Goal: Task Accomplishment & Management: Manage account settings

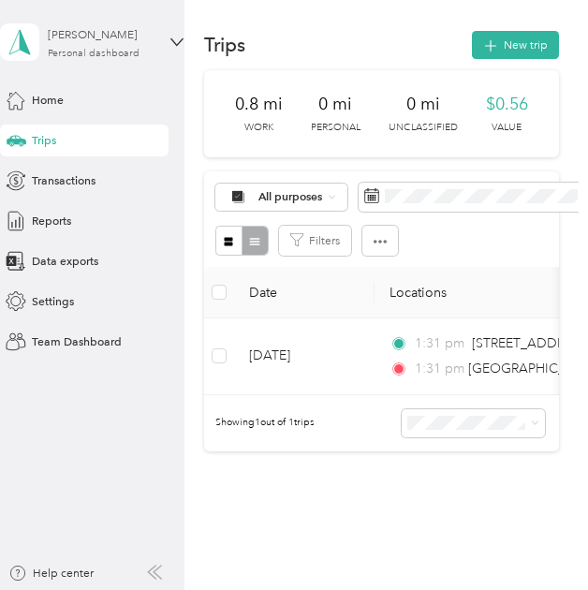
click at [130, 44] on div "[PERSON_NAME] Personal dashboard" at bounding box center [106, 42] width 117 height 33
click at [84, 141] on div "Team dashboard Personal dashboard Log out" at bounding box center [170, 162] width 317 height 103
click at [106, 54] on div "Personal dashboard" at bounding box center [94, 54] width 92 height 10
click at [66, 136] on div "Team dashboard Personal dashboard Log out" at bounding box center [170, 162] width 317 height 103
click at [79, 57] on div "Personal dashboard" at bounding box center [94, 54] width 92 height 10
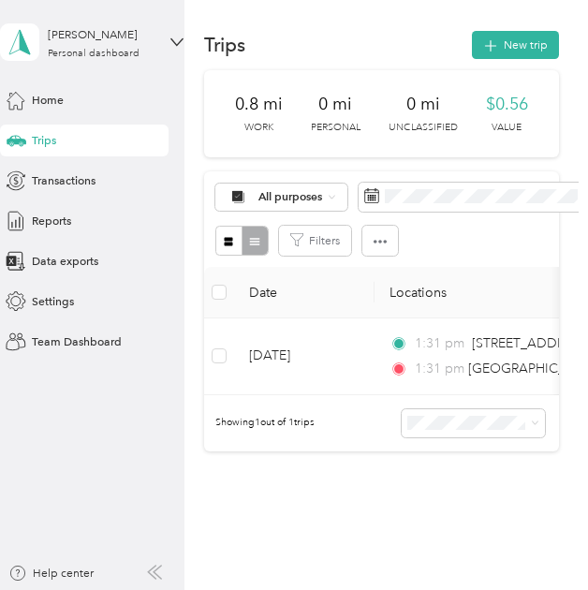
click at [125, 119] on div "Team dashboard" at bounding box center [170, 132] width 317 height 28
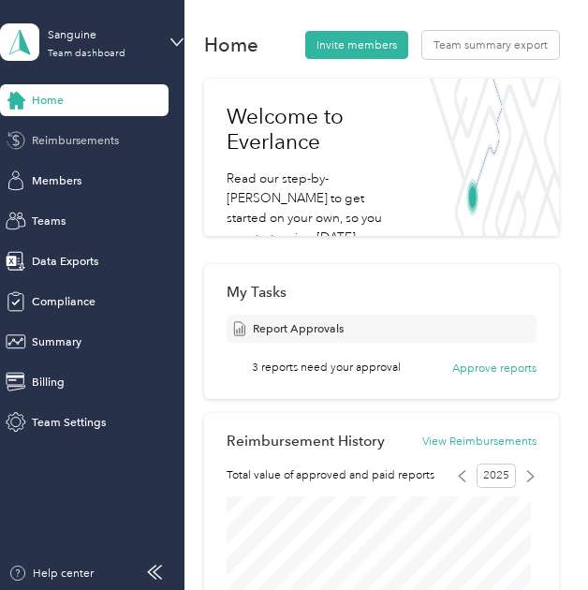
click at [109, 147] on span "Reimbursements" at bounding box center [75, 140] width 87 height 17
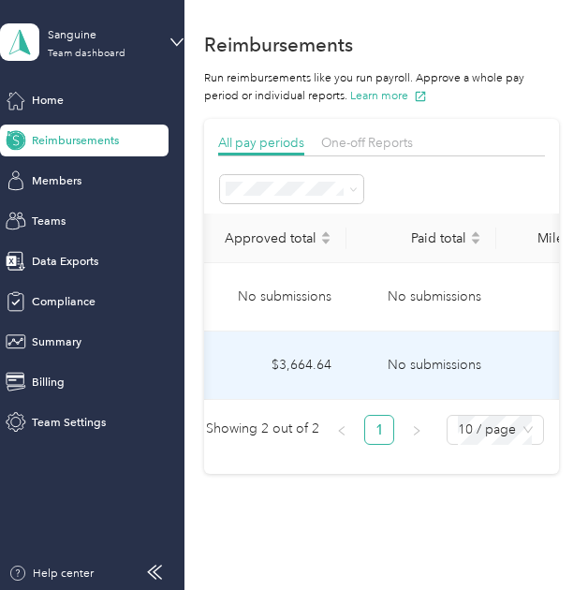
scroll to position [0, 452]
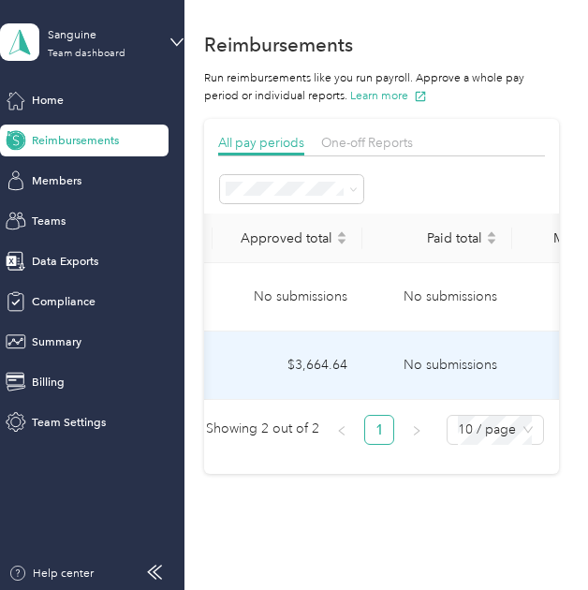
click at [460, 382] on td "No submissions" at bounding box center [437, 365] width 150 height 68
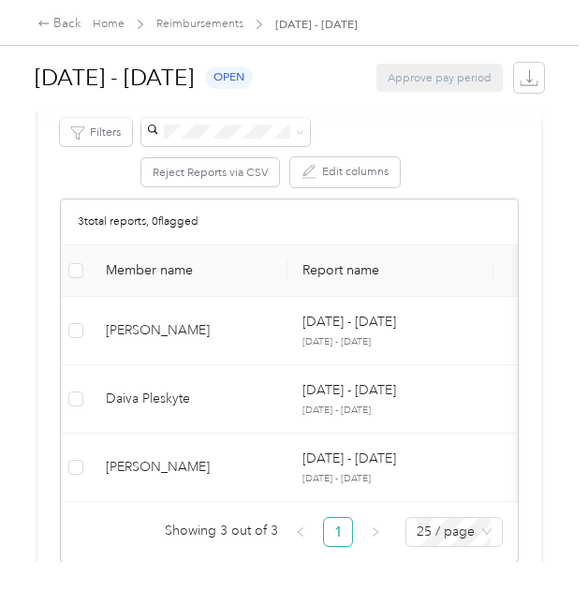
scroll to position [231, 0]
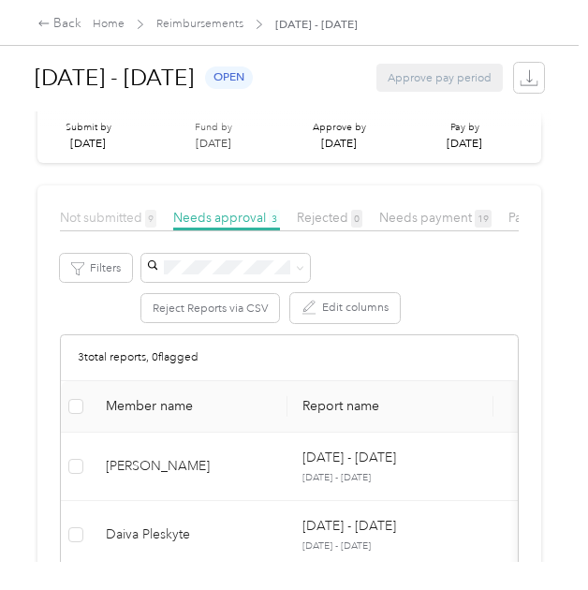
click at [120, 214] on span "Not submitted 9" at bounding box center [108, 217] width 96 height 15
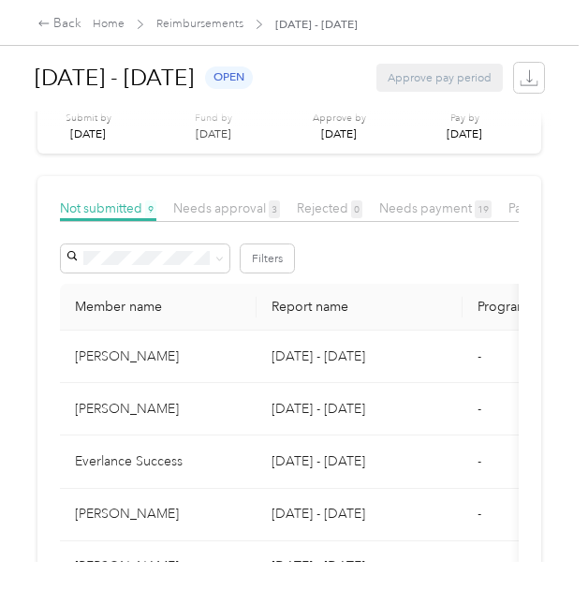
scroll to position [234, 0]
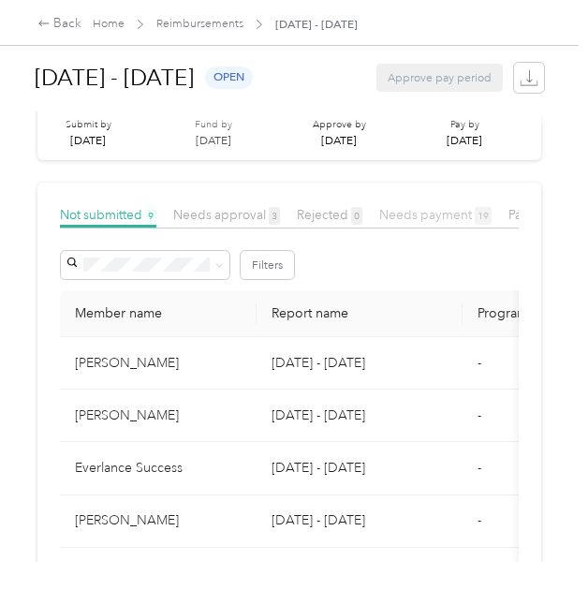
click at [410, 215] on span "Needs payment 19" at bounding box center [435, 214] width 112 height 15
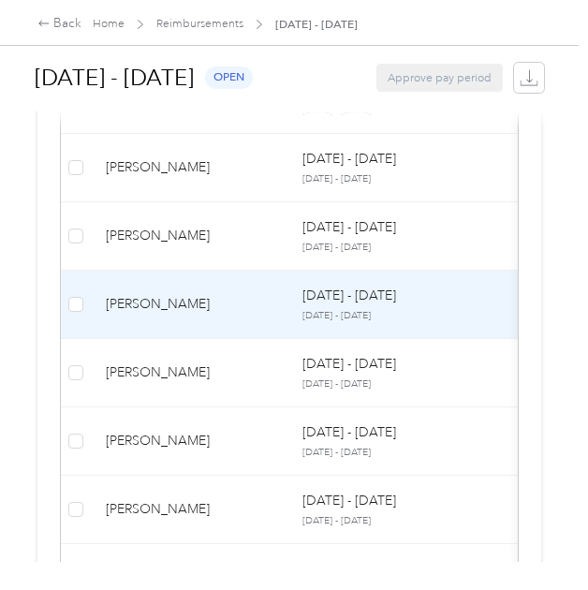
scroll to position [737, 0]
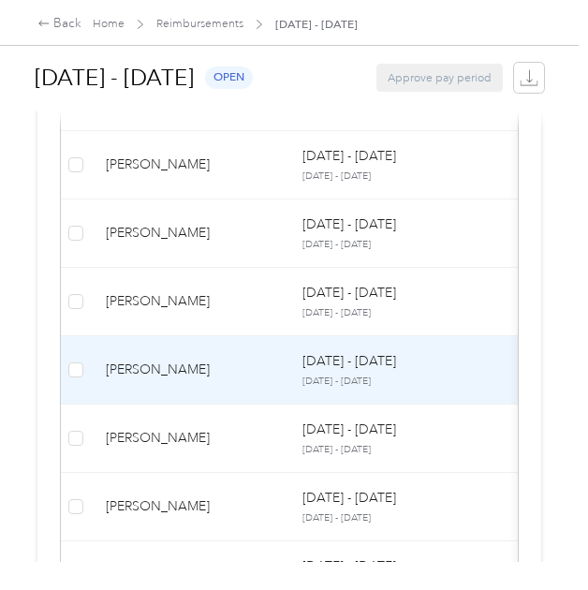
click at [234, 368] on td "[PERSON_NAME]" at bounding box center [189, 370] width 197 height 68
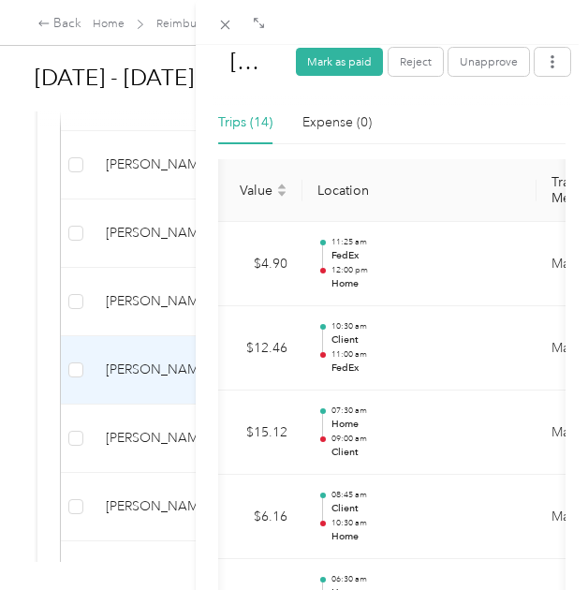
scroll to position [15, 0]
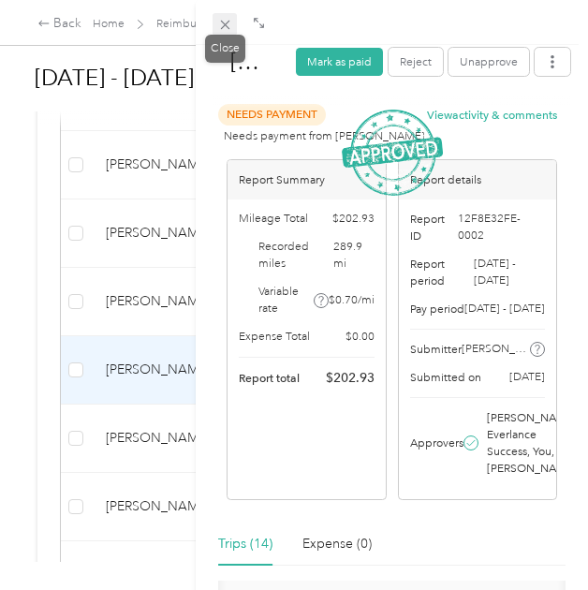
click at [220, 29] on icon at bounding box center [225, 25] width 16 height 16
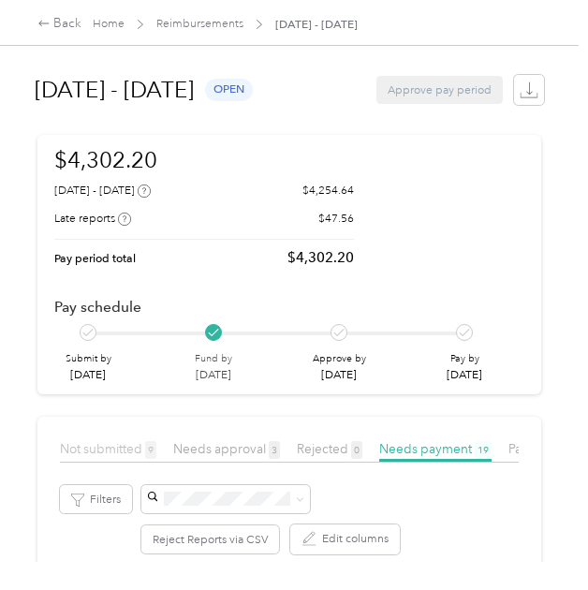
click at [90, 446] on span "Not submitted 9" at bounding box center [108, 448] width 96 height 15
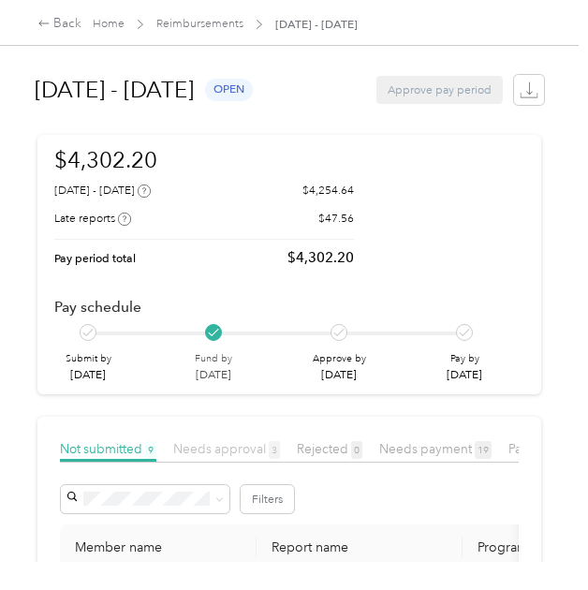
click at [232, 445] on span "Needs approval 3" at bounding box center [226, 448] width 107 height 15
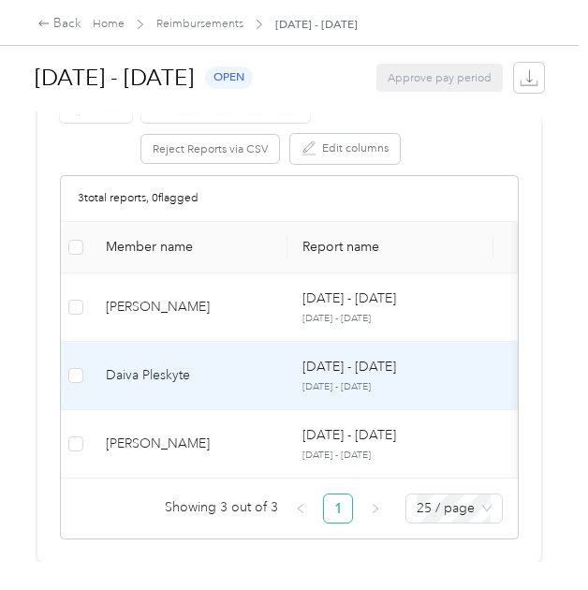
scroll to position [412, 0]
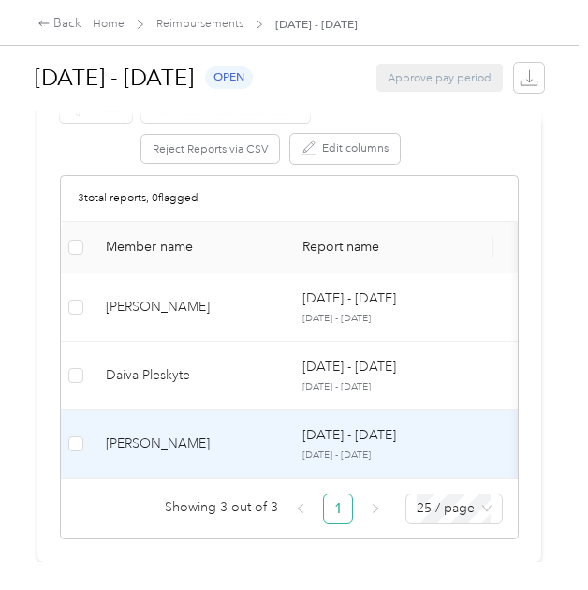
click at [157, 444] on div "[PERSON_NAME]" at bounding box center [189, 443] width 167 height 21
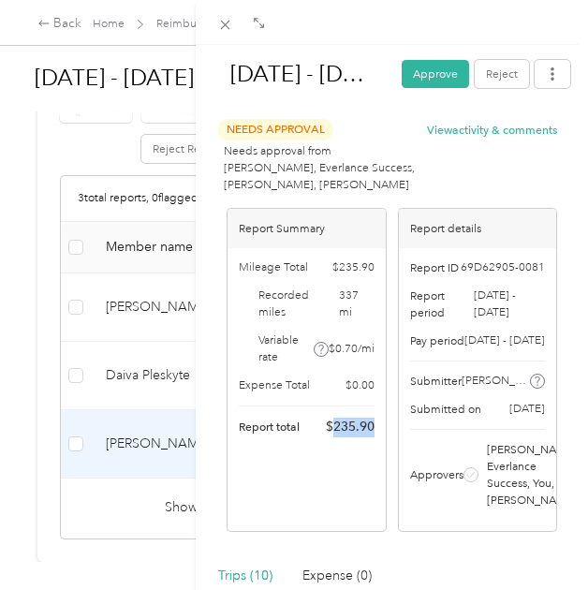
drag, startPoint x: 326, startPoint y: 426, endPoint x: 378, endPoint y: 426, distance: 52.4
click at [378, 426] on div "Report Summary Mileage Total $ 235.90 Recorded miles 337 mi Variable rate $ 0.7…" at bounding box center [305, 370] width 159 height 324
copy span "235.90"
click at [414, 70] on button "Approve" at bounding box center [434, 74] width 67 height 28
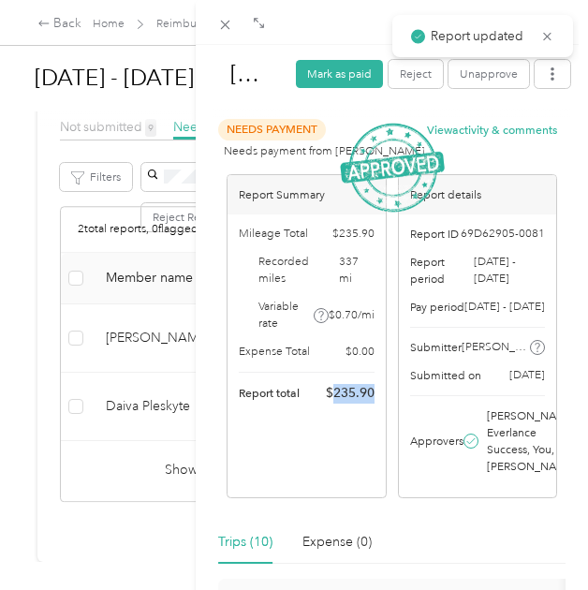
scroll to position [362, 0]
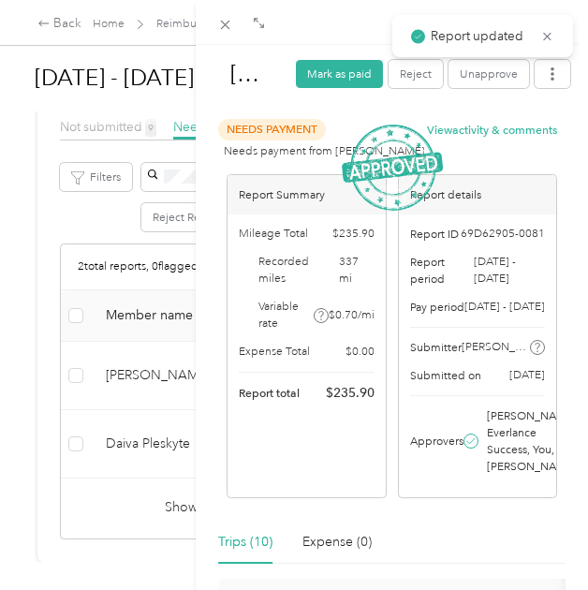
click at [147, 400] on div "[DATE] - [DATE] [PERSON_NAME] as paid Reject Unapprove Needs Payment Needs paym…" at bounding box center [294, 295] width 588 height 590
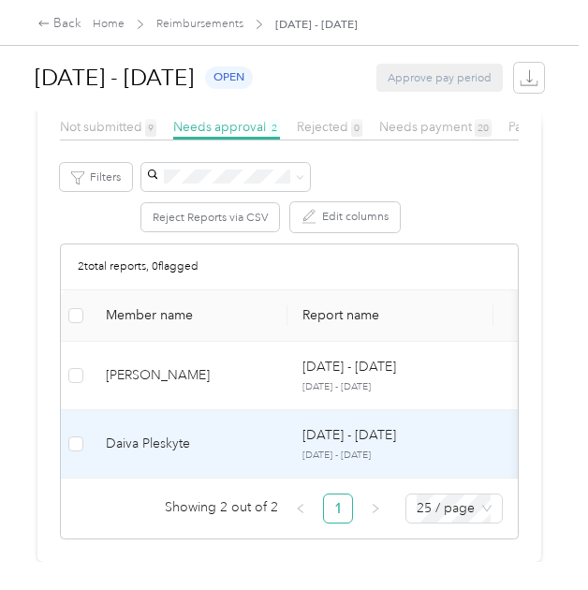
click at [206, 433] on div "Daiva Pleskyte" at bounding box center [189, 443] width 167 height 21
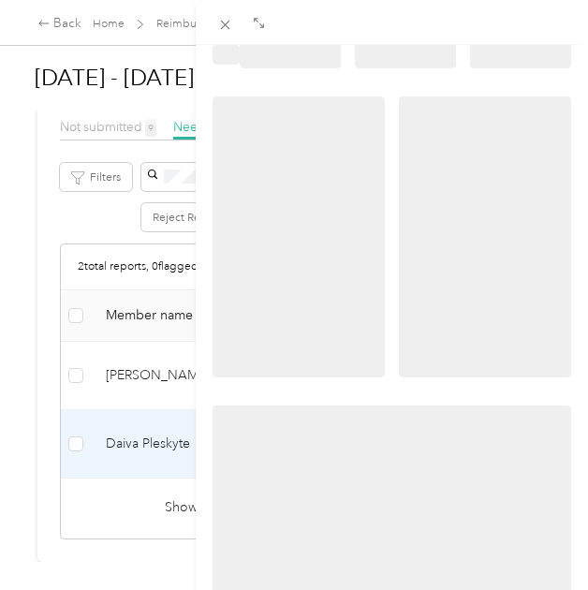
scroll to position [22, 0]
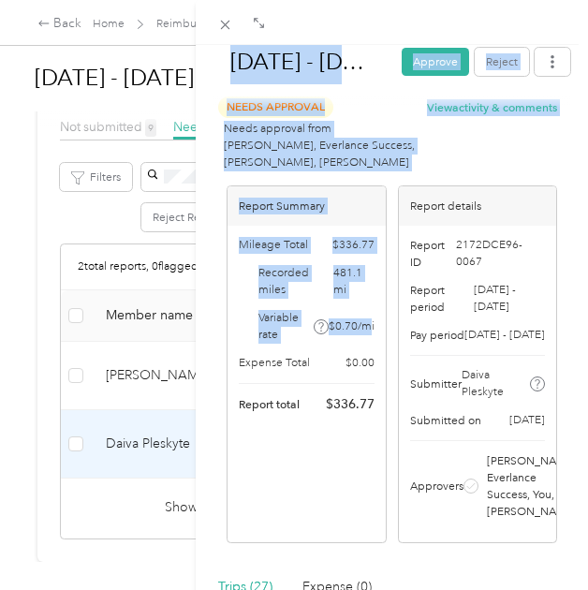
drag, startPoint x: 206, startPoint y: 420, endPoint x: 367, endPoint y: 332, distance: 183.4
click at [367, 332] on div "[DATE] - [DATE] Approve Reject Needs Approval Needs approval from [PERSON_NAME]…" at bounding box center [392, 340] width 392 height 590
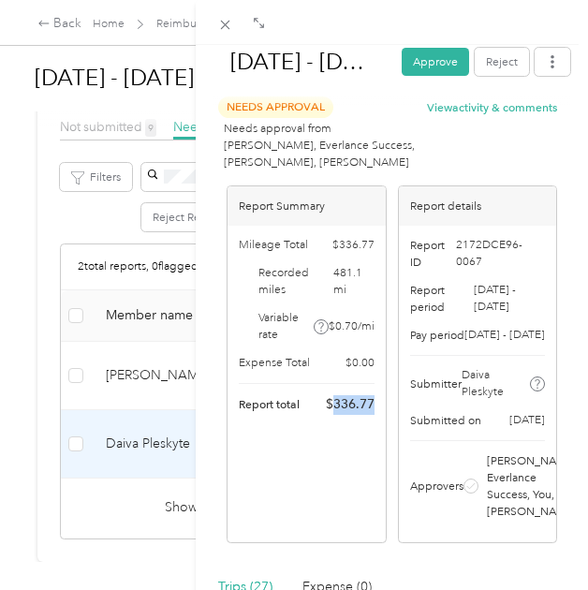
drag, startPoint x: 324, startPoint y: 408, endPoint x: 368, endPoint y: 408, distance: 44.0
click at [368, 408] on div "Mileage Total $ 336.77 Recorded miles 481.1 mi Variable rate $ 0.70 / mi Expens…" at bounding box center [305, 326] width 157 height 200
copy span "336.77"
click at [408, 60] on button "Approve" at bounding box center [434, 62] width 67 height 28
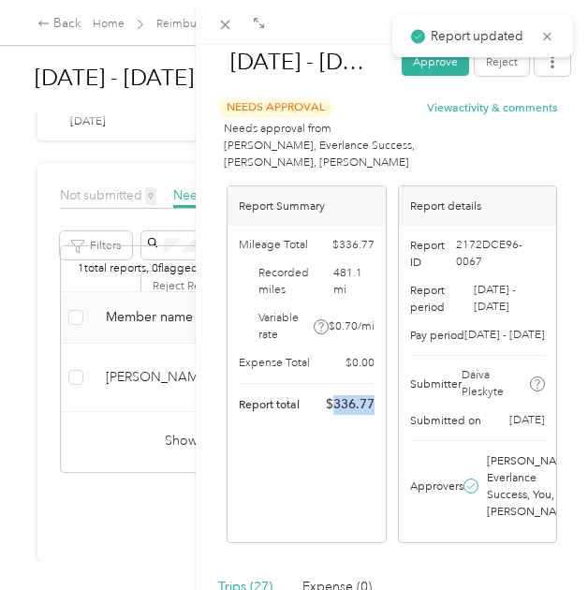
scroll to position [294, 0]
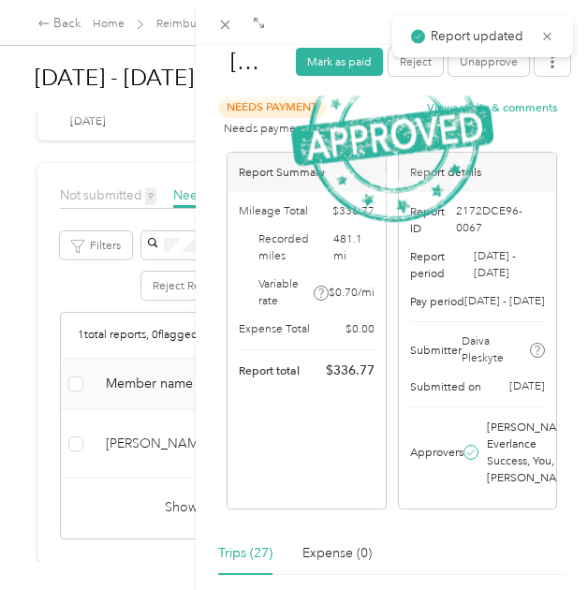
click at [148, 430] on div "[DATE] - [DATE] Mark as paid Reject Unapprove Needs Payment Needs payment from …" at bounding box center [294, 295] width 588 height 590
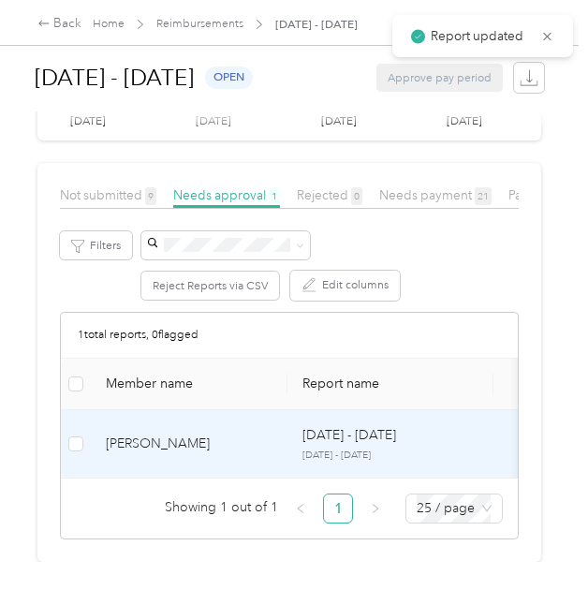
click at [179, 433] on div "[PERSON_NAME]" at bounding box center [189, 443] width 167 height 21
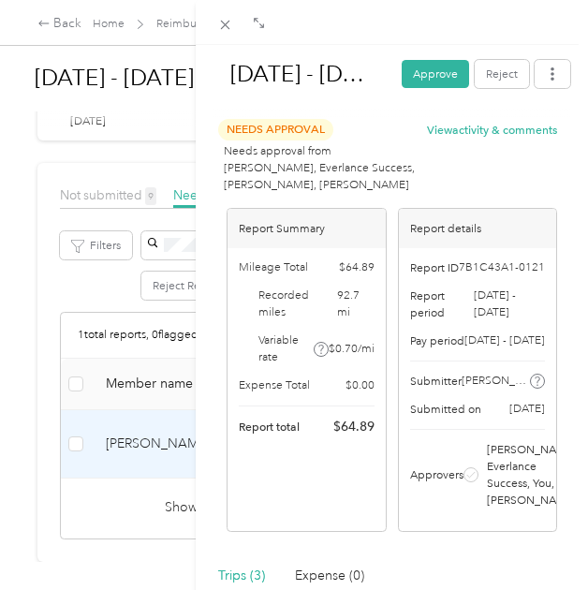
scroll to position [19, 0]
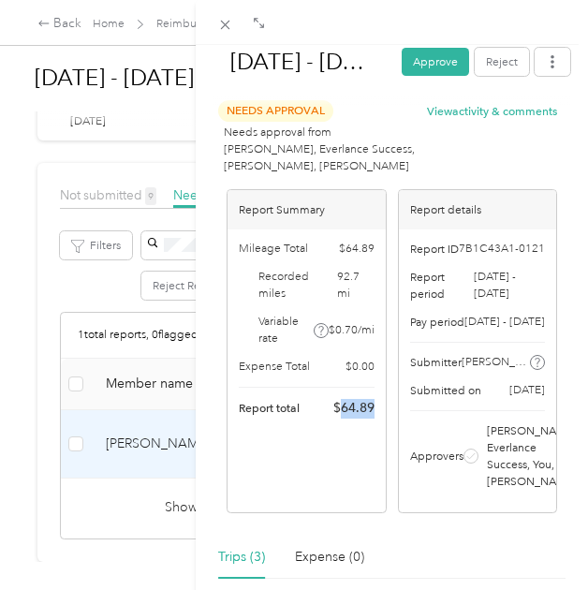
drag, startPoint x: 332, startPoint y: 405, endPoint x: 373, endPoint y: 406, distance: 41.2
click at [373, 406] on div "Mileage Total $ 64.89 Recorded miles 92.7 mi Variable rate $ 0.70 / mi Expense …" at bounding box center [305, 329] width 157 height 200
copy span "64.89"
click at [414, 63] on button "Approve" at bounding box center [434, 62] width 67 height 28
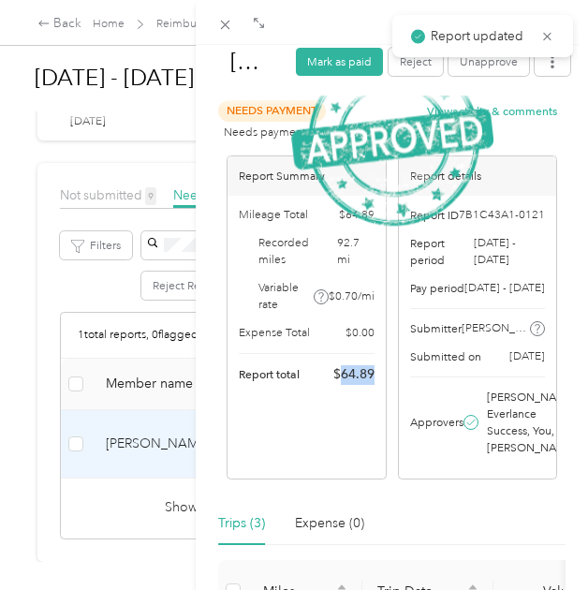
scroll to position [412, 0]
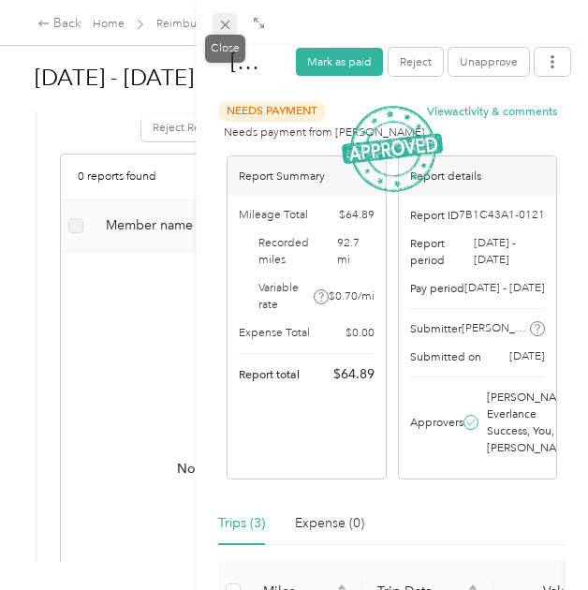
click at [222, 34] on span at bounding box center [224, 24] width 24 height 22
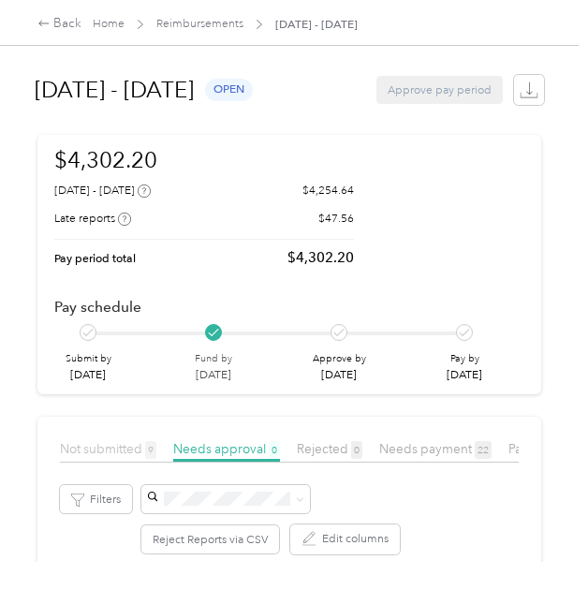
click at [90, 448] on span "Not submitted 9" at bounding box center [108, 448] width 96 height 15
